Goal: Ask a question

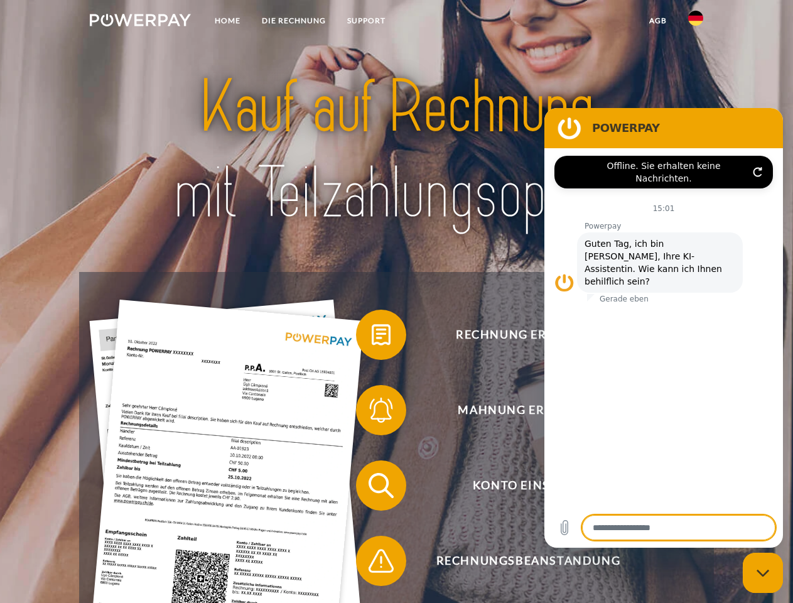
click at [140, 22] on img at bounding box center [140, 20] width 101 height 13
click at [696, 22] on img at bounding box center [695, 18] width 15 height 15
click at [657, 21] on link "agb" at bounding box center [657, 20] width 39 height 23
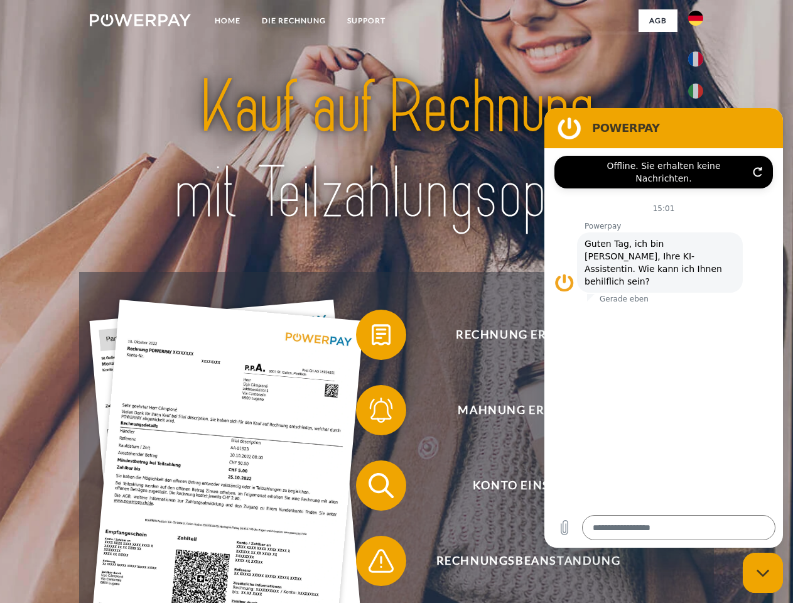
click at [372, 337] on span at bounding box center [362, 334] width 63 height 63
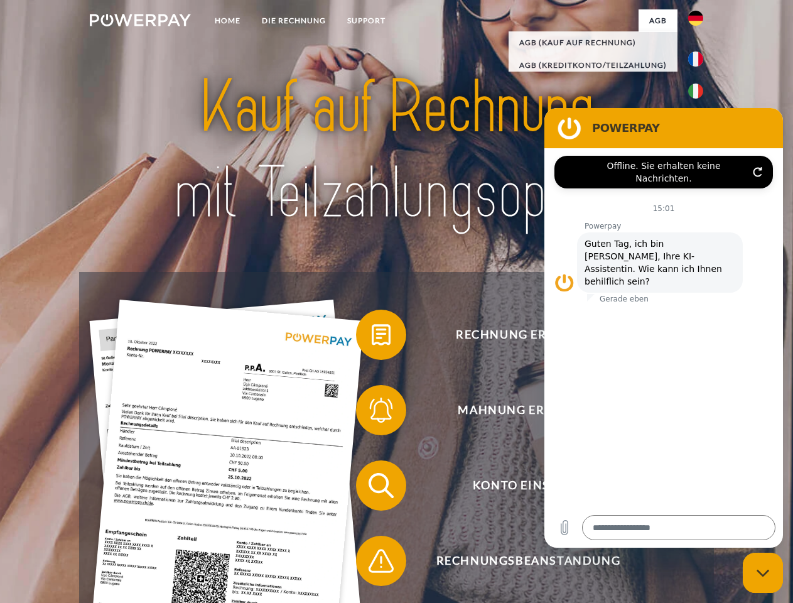
click at [372, 412] on span at bounding box center [362, 410] width 63 height 63
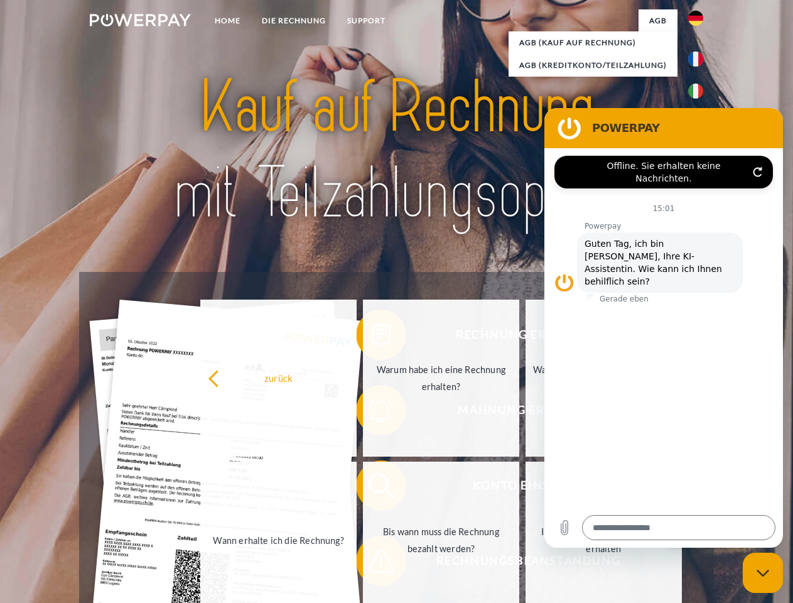
click at [372, 488] on link "Bis wann muss die Rechnung bezahlt werden?" at bounding box center [441, 539] width 156 height 157
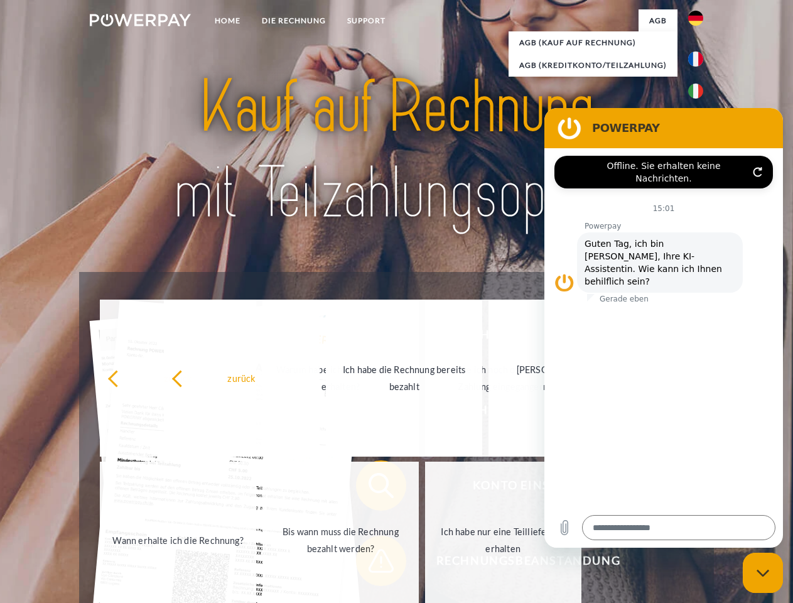
click at [372, 563] on span at bounding box center [362, 560] width 63 height 63
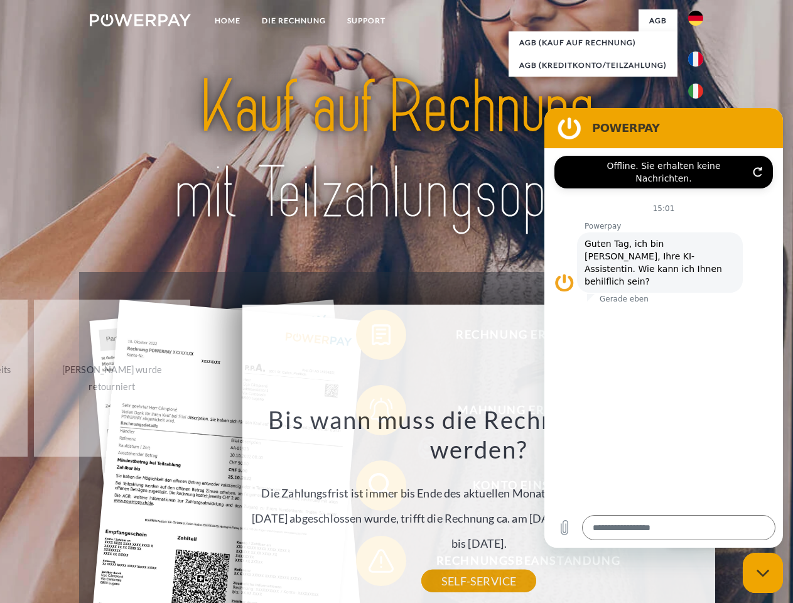
click at [763, 573] on icon "Messaging-Fenster schließen" at bounding box center [762, 573] width 13 height 8
type textarea "*"
